Goal: Transaction & Acquisition: Purchase product/service

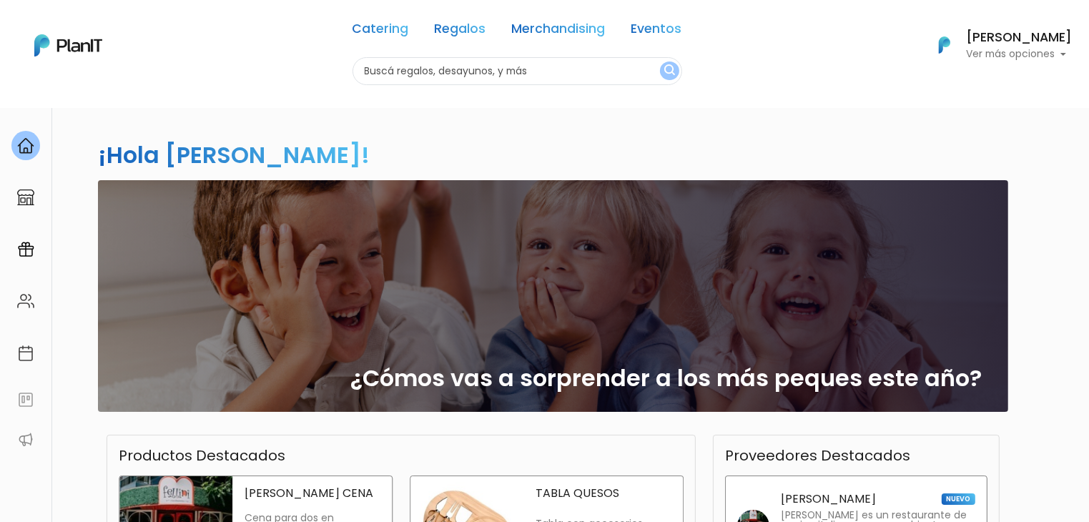
click at [533, 70] on input "text" at bounding box center [518, 71] width 330 height 28
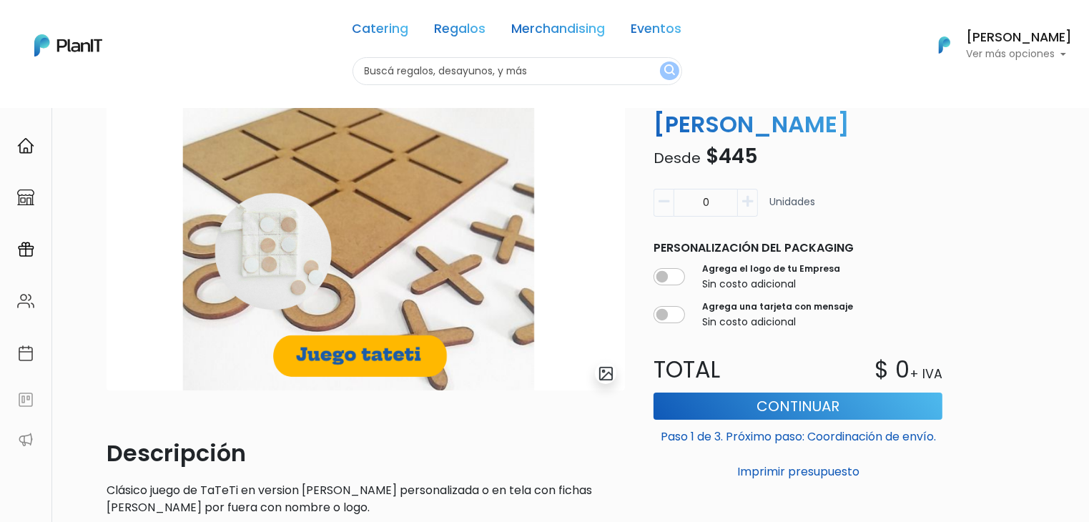
scroll to position [110, 0]
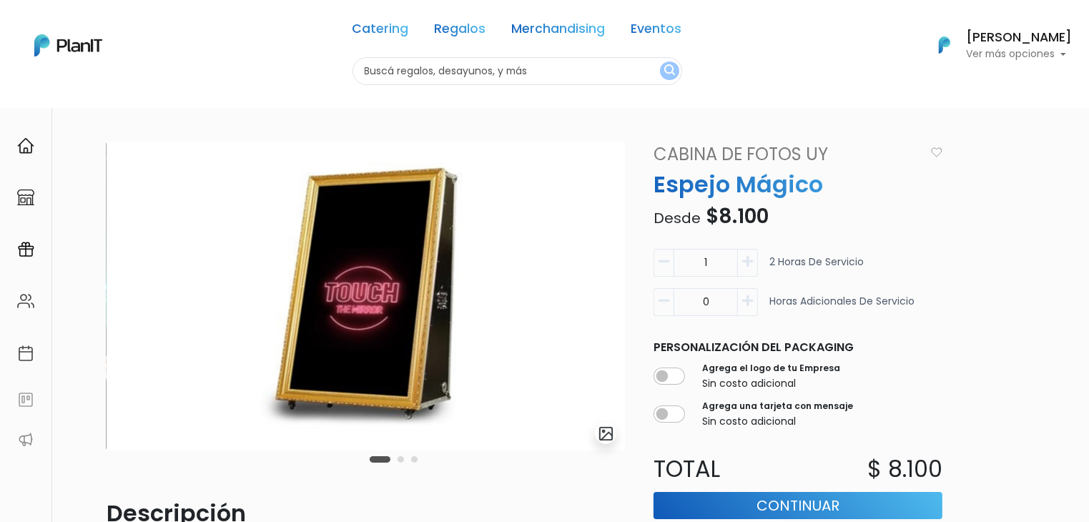
click at [372, 72] on input "text" at bounding box center [518, 71] width 330 height 28
type input "say c"
click at [660, 62] on button "submit" at bounding box center [669, 71] width 19 height 19
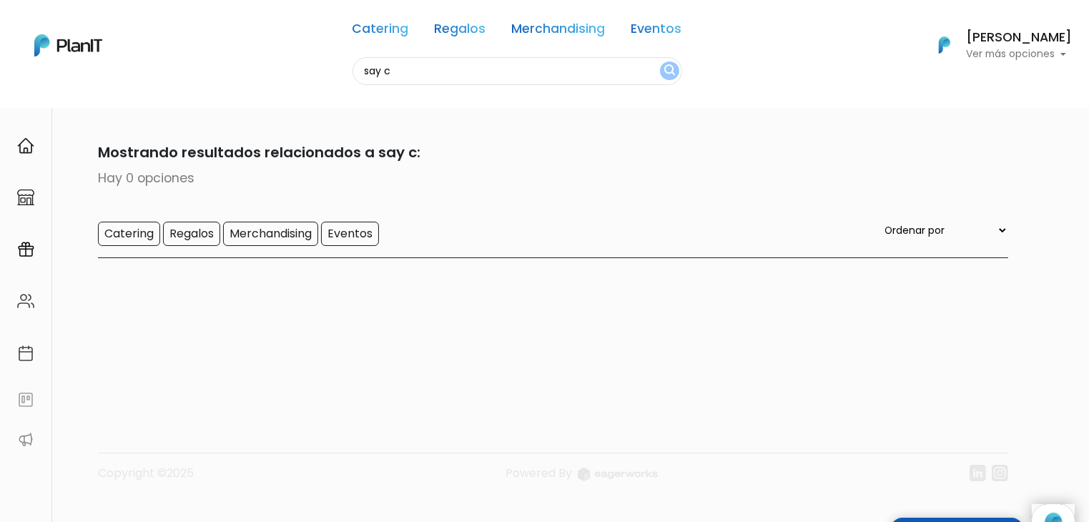
click at [401, 79] on input "say c" at bounding box center [518, 71] width 330 height 28
type input "s"
type input "dco"
click at [660, 62] on button "submit" at bounding box center [669, 71] width 19 height 19
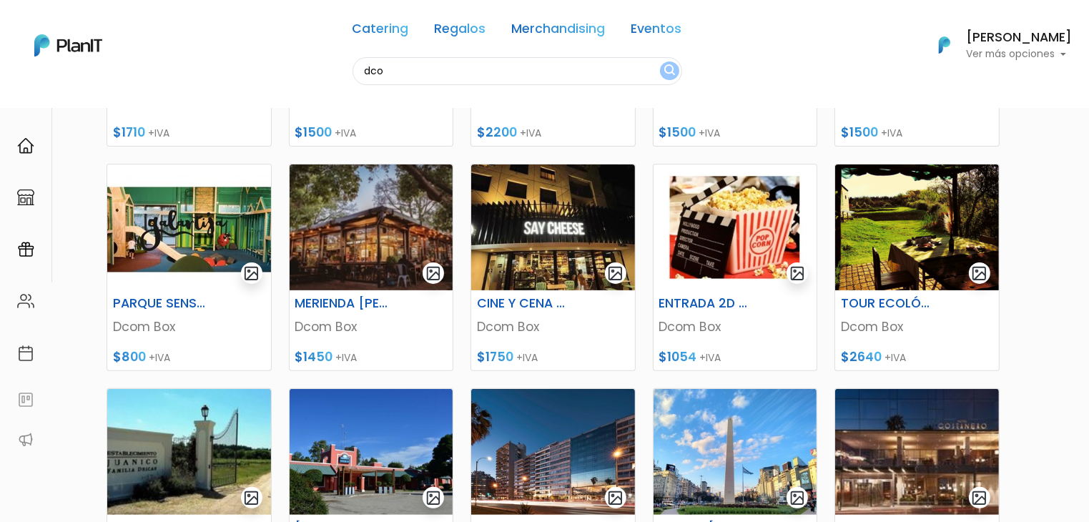
scroll to position [352, 0]
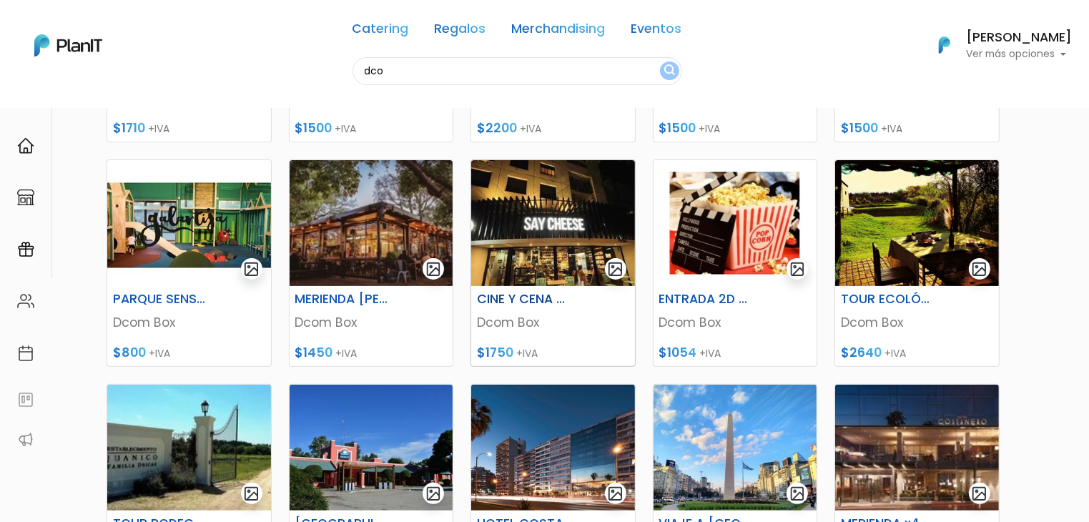
click at [536, 223] on img at bounding box center [553, 223] width 164 height 126
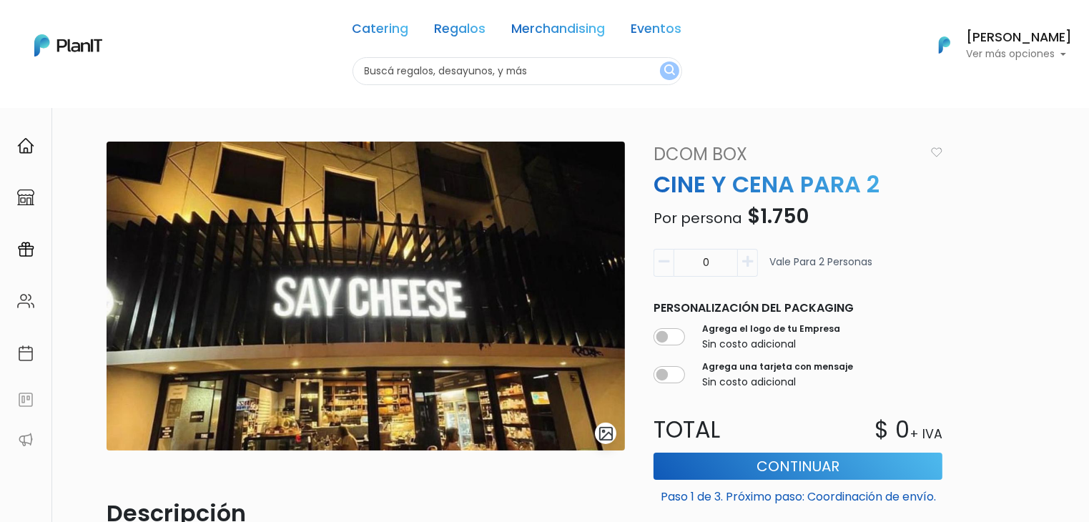
click at [398, 74] on input "text" at bounding box center [518, 71] width 330 height 28
type input "cabina"
click at [660, 62] on button "submit" at bounding box center [669, 71] width 19 height 19
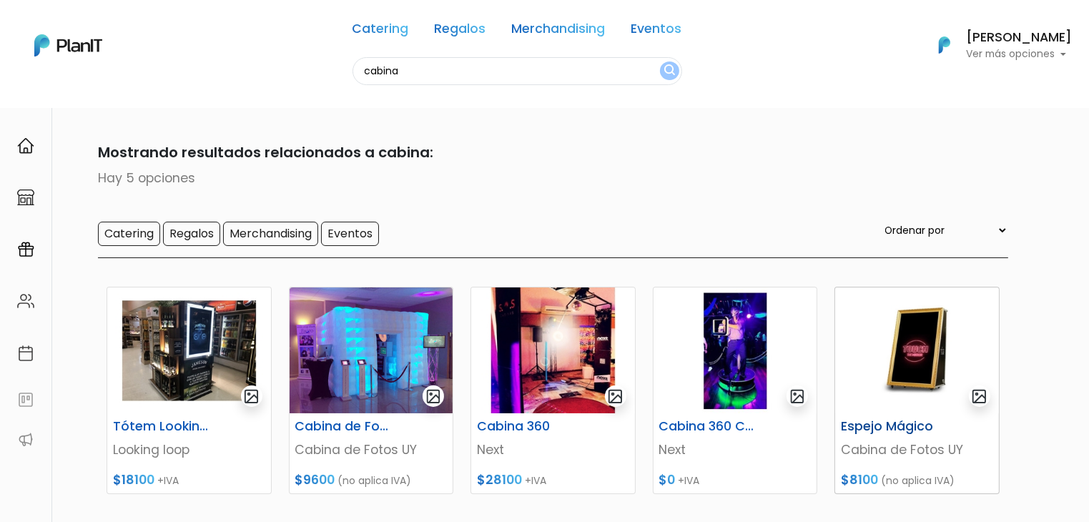
click at [888, 358] on img at bounding box center [917, 351] width 164 height 126
